Goal: Entertainment & Leisure: Consume media (video, audio)

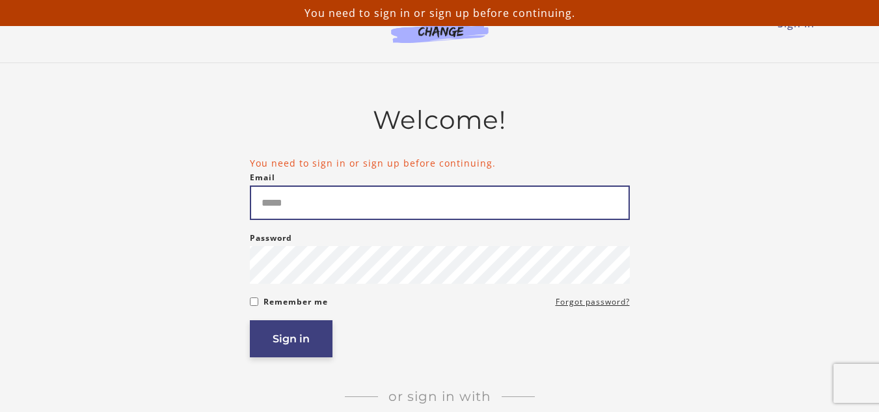
type input "**********"
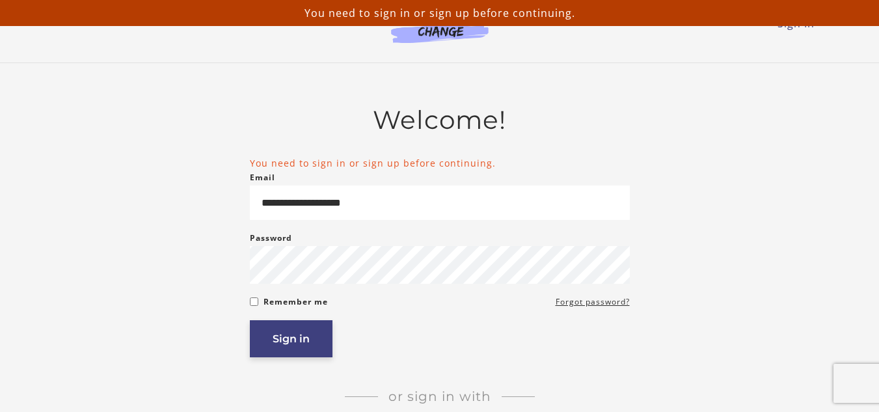
click at [288, 341] on button "Sign in" at bounding box center [291, 338] width 83 height 37
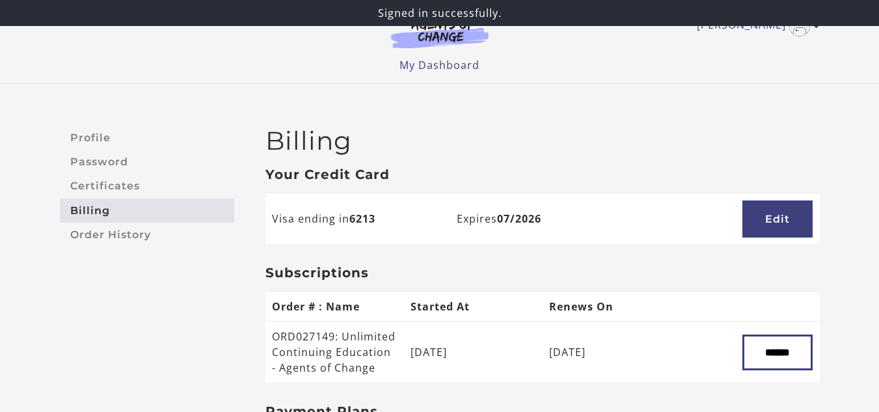
click at [0, 411] on div at bounding box center [0, 412] width 0 height 0
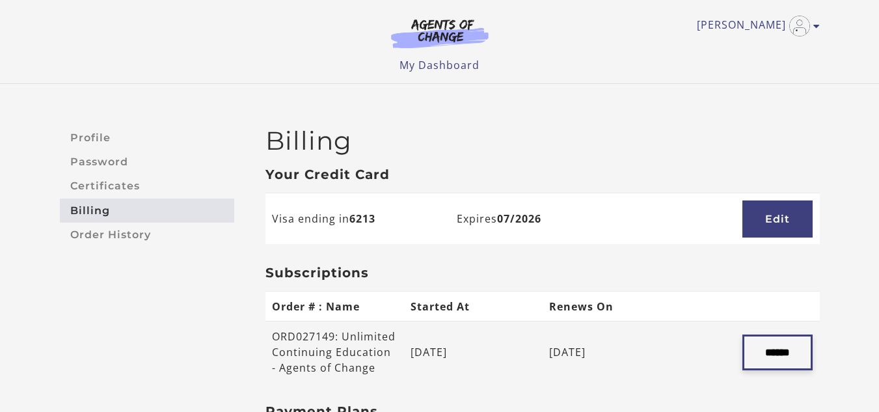
click at [773, 362] on input "******" at bounding box center [778, 353] width 70 height 36
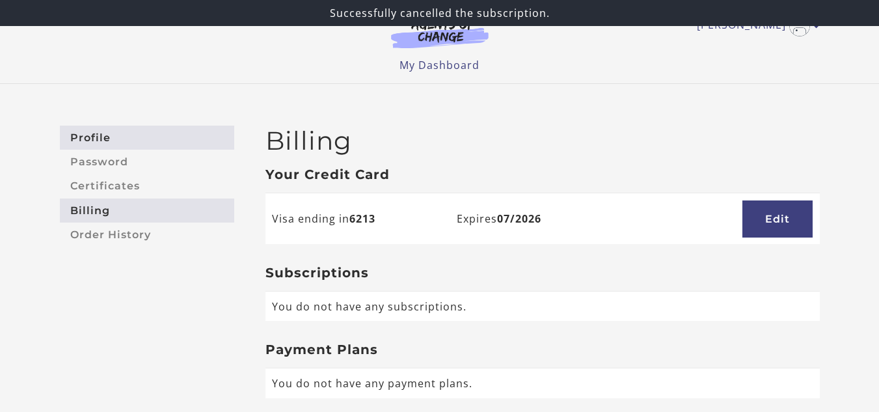
click at [92, 135] on link "Profile" at bounding box center [147, 138] width 174 height 24
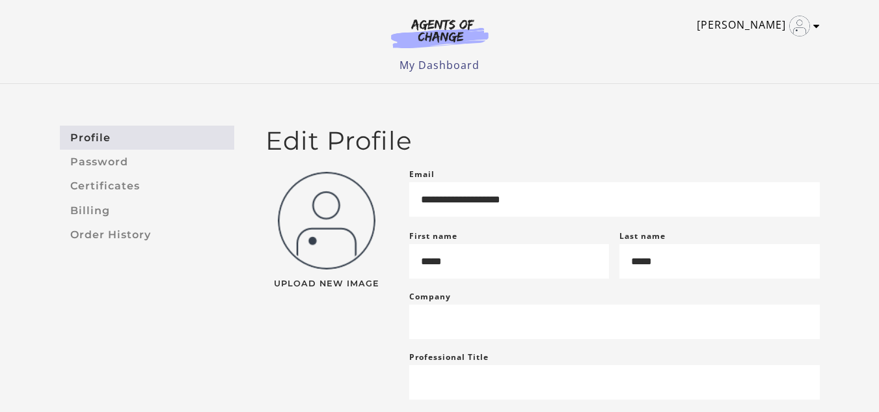
click at [756, 26] on link "[PERSON_NAME]" at bounding box center [755, 26] width 117 height 21
click at [743, 47] on link "My Account" at bounding box center [766, 47] width 115 height 22
click at [454, 68] on link "My Dashboard" at bounding box center [440, 65] width 80 height 14
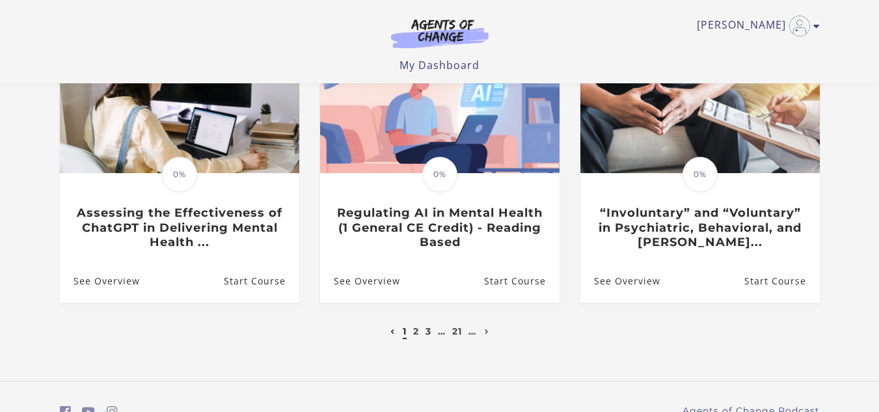
scroll to position [438, 0]
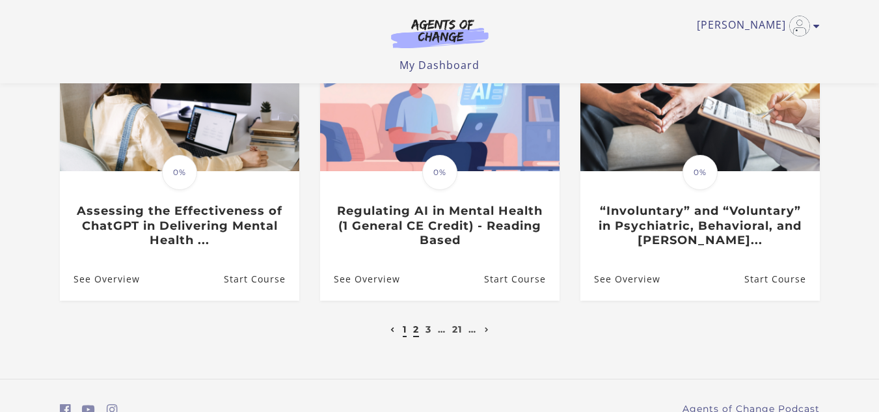
click at [416, 331] on link "2" at bounding box center [416, 330] width 6 height 12
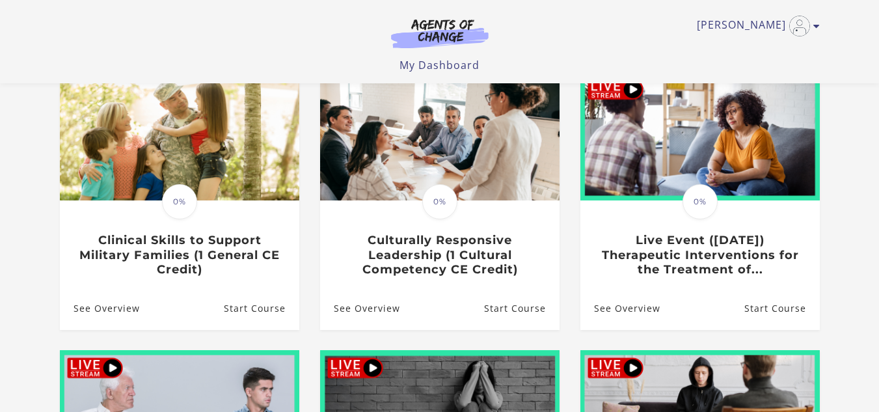
scroll to position [124, 0]
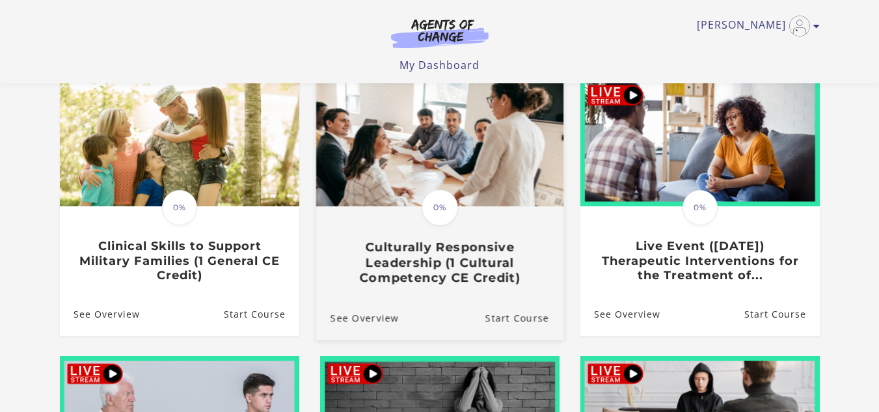
click at [482, 280] on h3 "Culturally Responsive Leadership (1 Cultural Competency CE Credit)" at bounding box center [439, 263] width 219 height 46
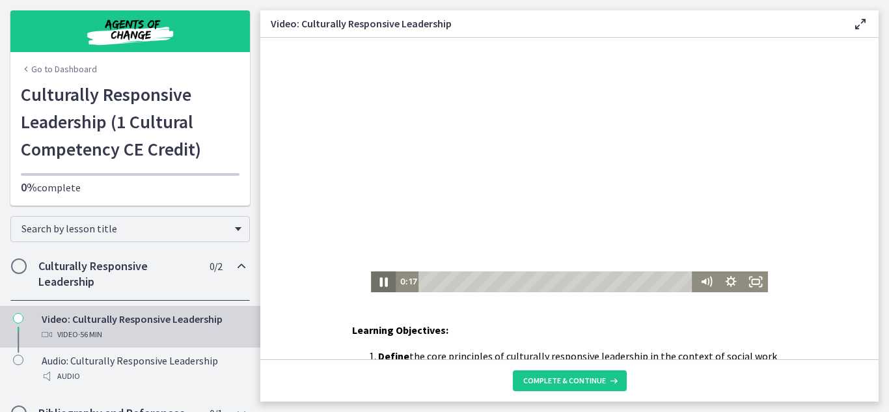
click at [380, 280] on icon "Pause" at bounding box center [383, 282] width 30 height 25
